Goal: Use online tool/utility: Utilize a website feature to perform a specific function

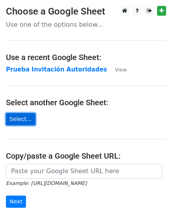
click at [21, 119] on link "Select..." at bounding box center [20, 119] width 29 height 12
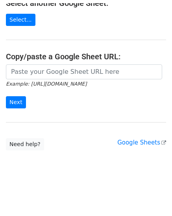
scroll to position [97, 0]
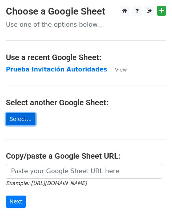
click at [21, 120] on link "Select..." at bounding box center [20, 119] width 29 height 12
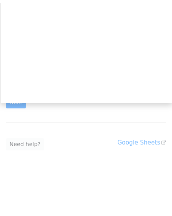
scroll to position [97, 0]
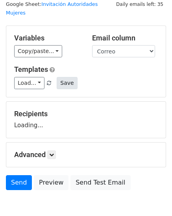
scroll to position [58, 0]
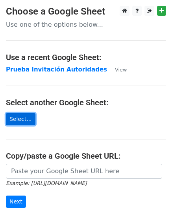
click at [14, 119] on link "Select..." at bounding box center [20, 119] width 29 height 12
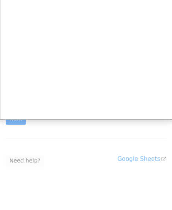
scroll to position [103, 0]
